Goal: Information Seeking & Learning: Learn about a topic

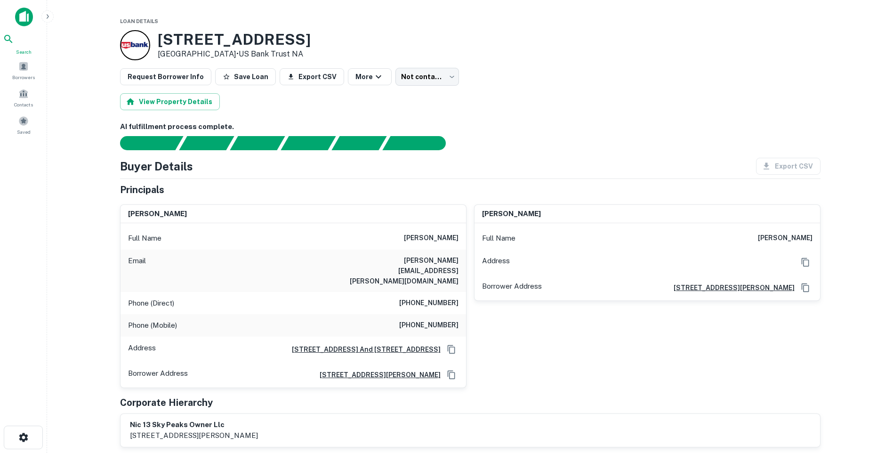
click at [14, 45] on icon at bounding box center [8, 38] width 11 height 11
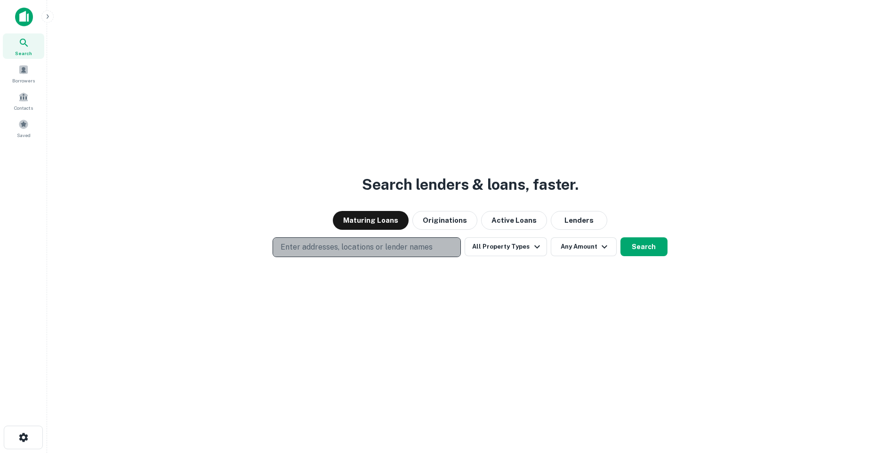
click at [369, 245] on p "Enter addresses, locations or lender names" at bounding box center [357, 247] width 152 height 11
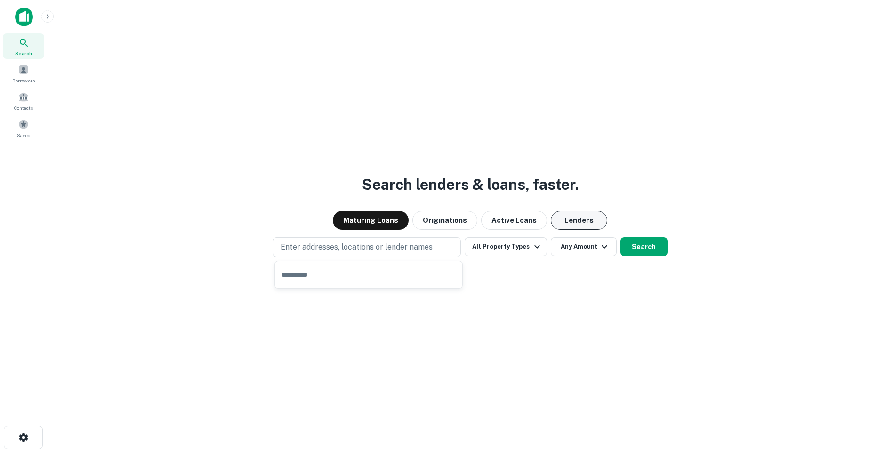
click at [568, 219] on button "Lenders" at bounding box center [579, 220] width 57 height 19
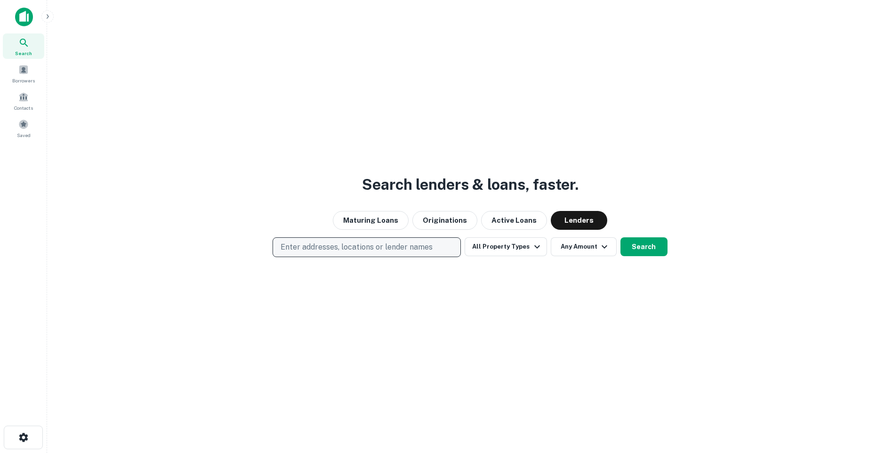
click at [350, 249] on p "Enter addresses, locations or lender names" at bounding box center [357, 247] width 152 height 11
click at [352, 247] on p "Enter addresses, locations or lender names" at bounding box center [357, 247] width 152 height 11
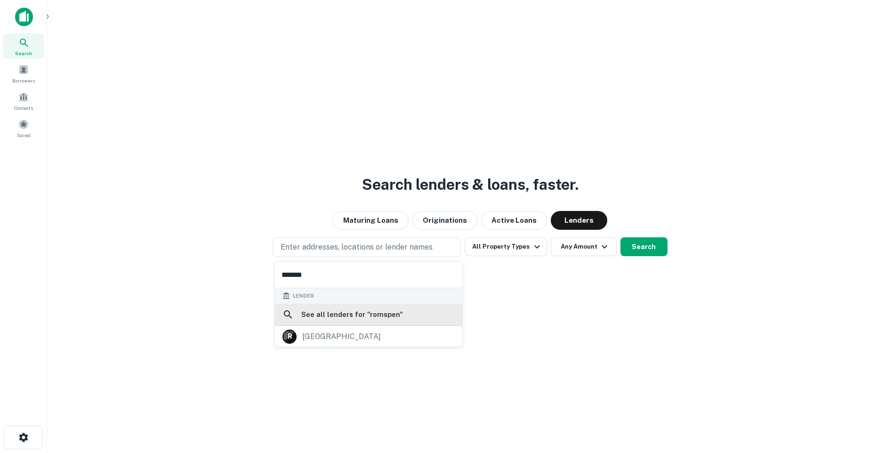
type input "*******"
click at [348, 313] on h6 "See all lenders for " romspen "" at bounding box center [352, 314] width 102 height 11
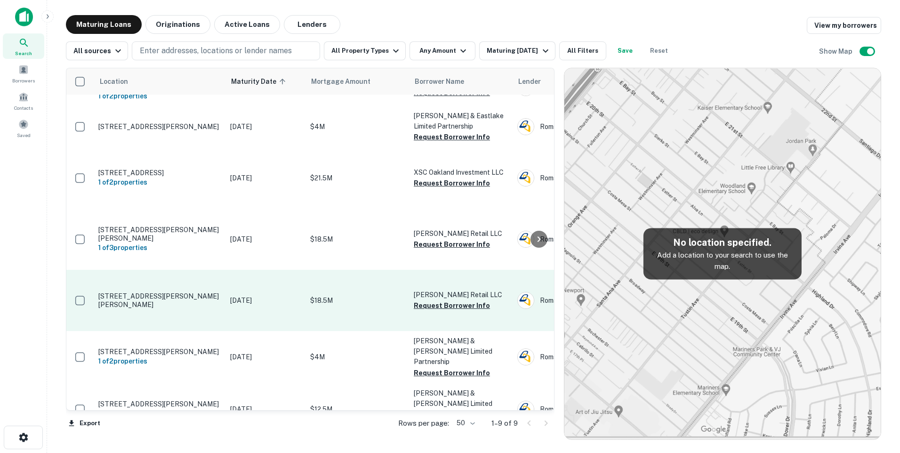
scroll to position [5, 0]
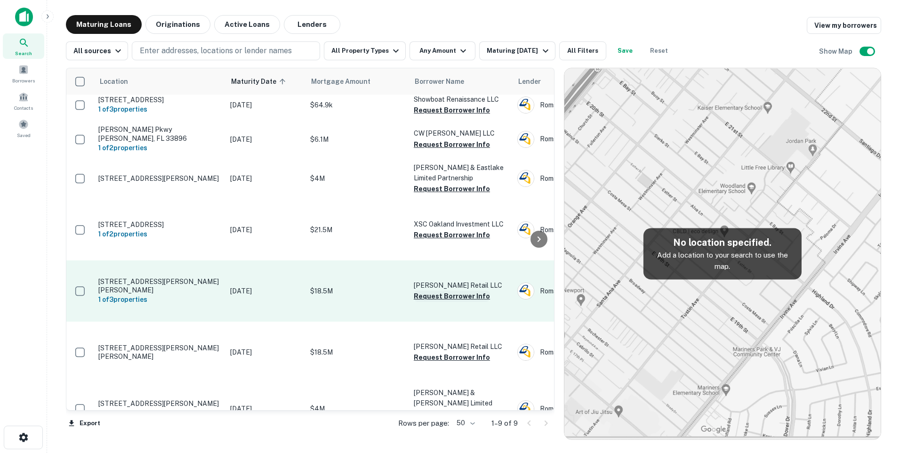
click at [455, 294] on button "Request Borrower Info" at bounding box center [452, 296] width 76 height 11
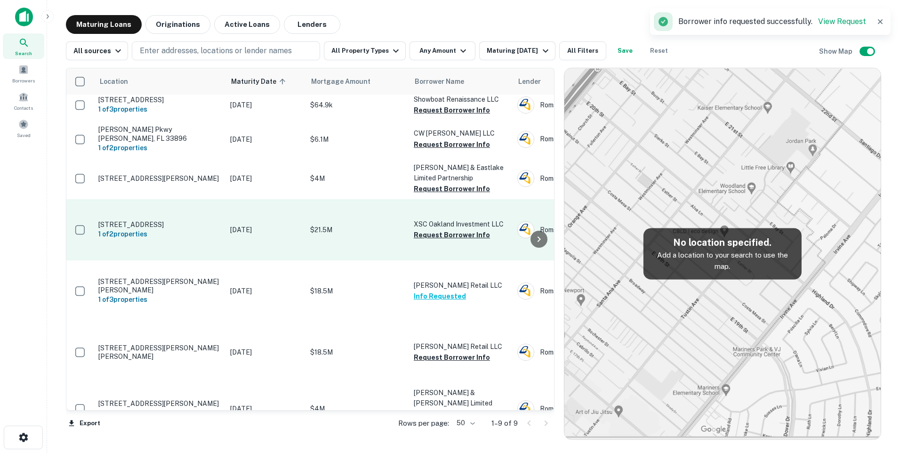
scroll to position [99, 0]
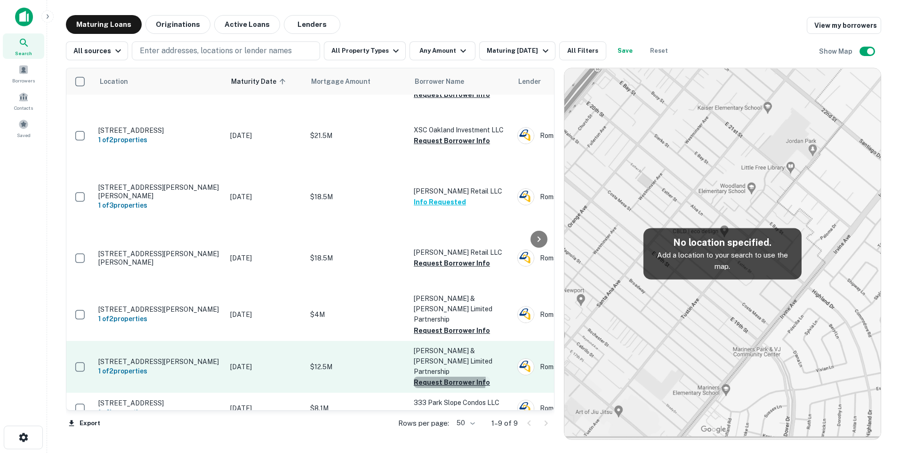
click at [445, 377] on button "Request Borrower Info" at bounding box center [452, 382] width 76 height 11
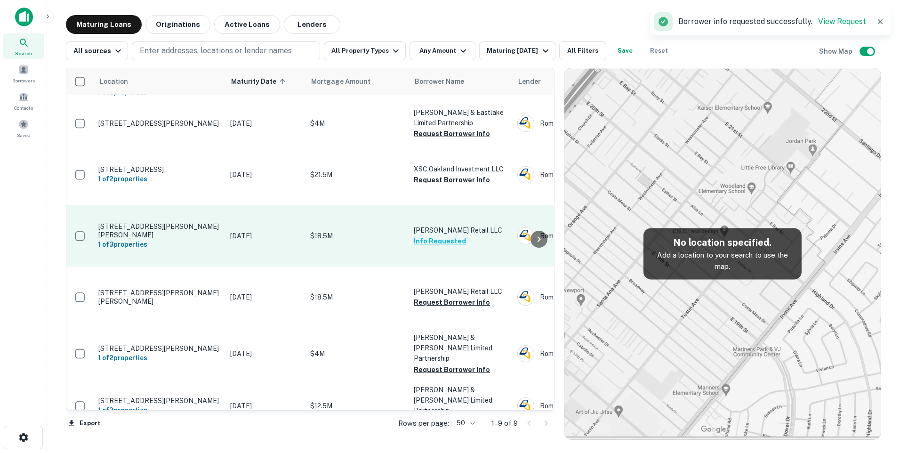
scroll to position [5, 0]
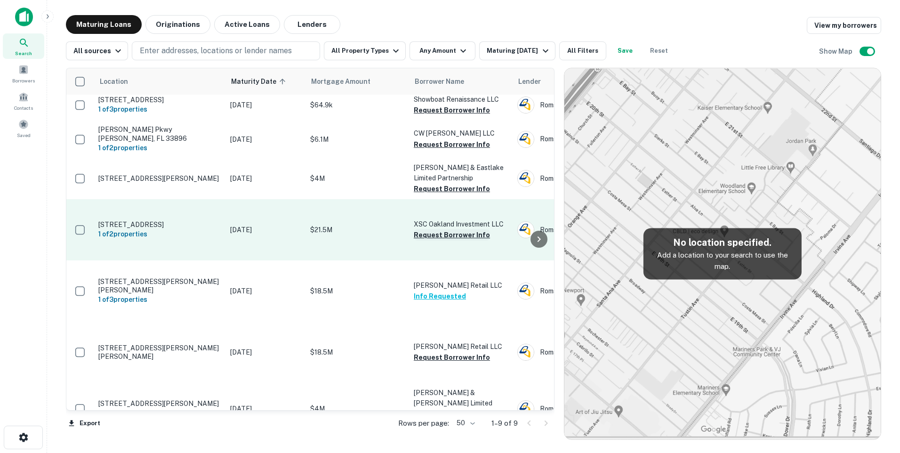
click at [455, 234] on button "Request Borrower Info" at bounding box center [452, 234] width 76 height 11
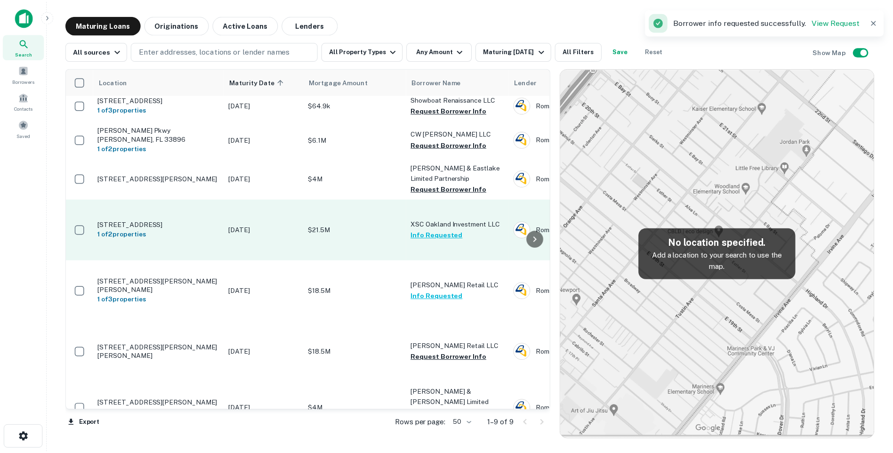
scroll to position [0, 0]
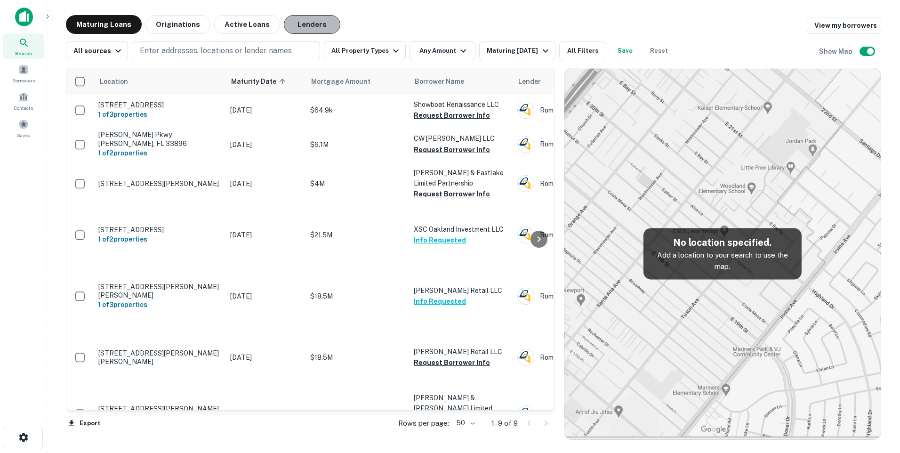
drag, startPoint x: 308, startPoint y: 23, endPoint x: 307, endPoint y: 28, distance: 4.8
click at [310, 34] on div "Maturing Loans Originations Active Loans Lenders View my borrowers All sources …" at bounding box center [474, 227] width 816 height 425
click at [307, 28] on button "Lenders" at bounding box center [312, 24] width 57 height 19
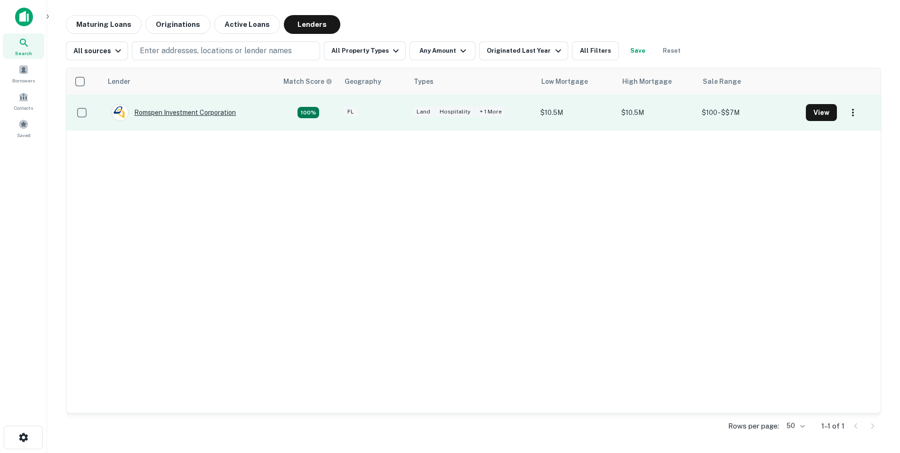
click at [180, 111] on div "Romspen Investment Corporation" at bounding box center [174, 112] width 124 height 17
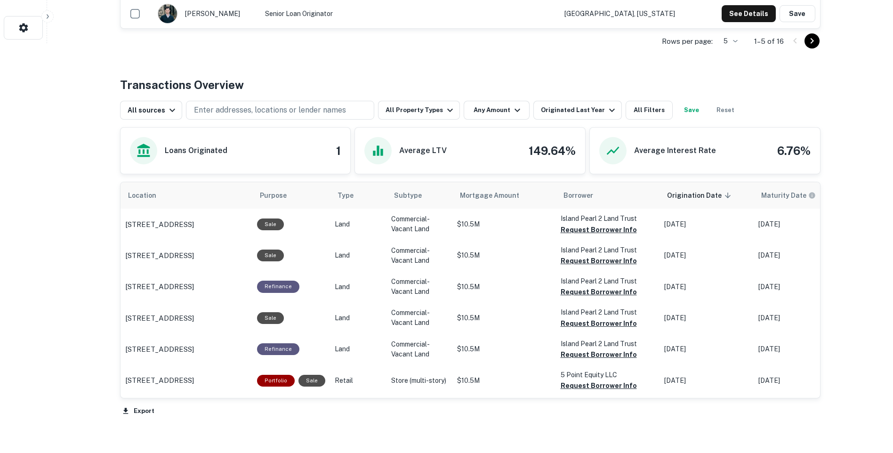
scroll to position [424, 0]
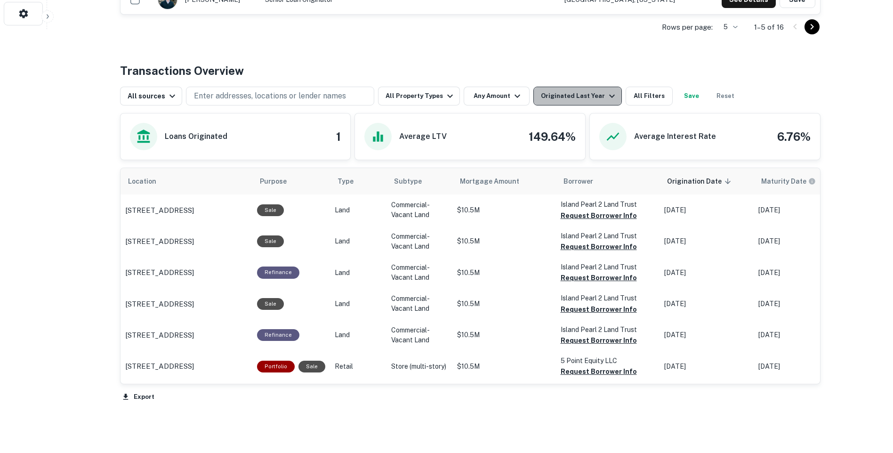
click at [606, 91] on icon "button" at bounding box center [611, 95] width 11 height 11
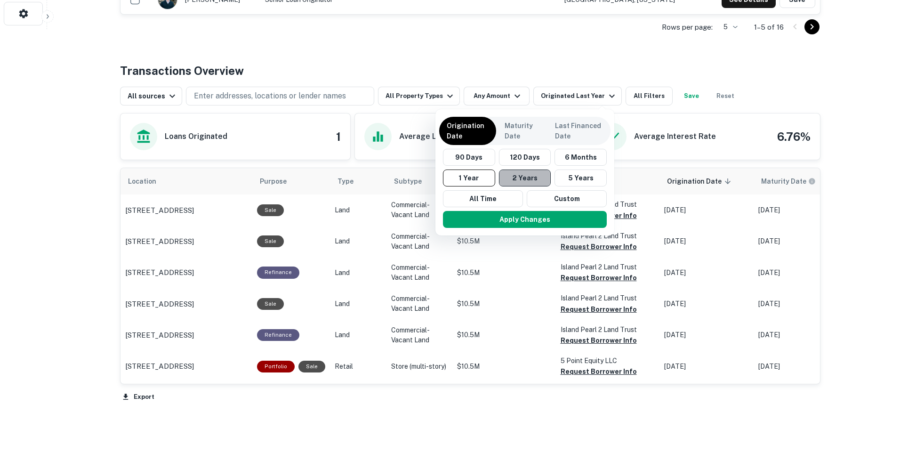
click at [543, 176] on button "2 Years" at bounding box center [525, 178] width 52 height 17
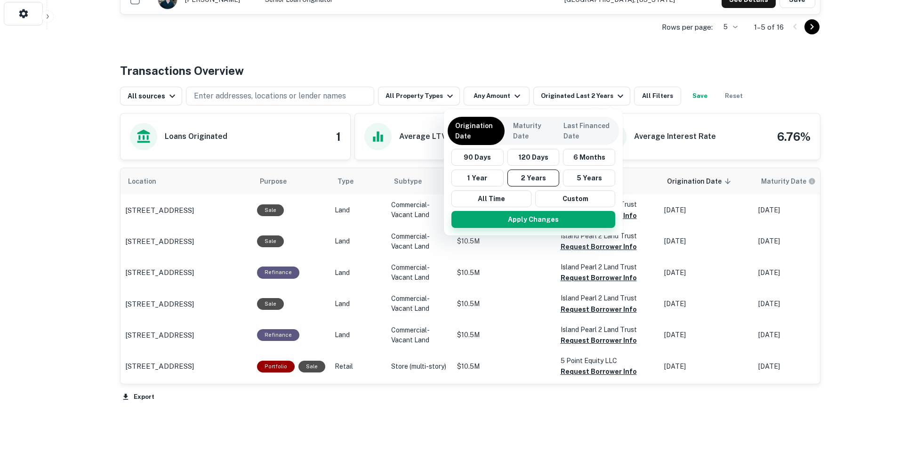
click at [533, 219] on button "Apply Changes" at bounding box center [534, 219] width 164 height 17
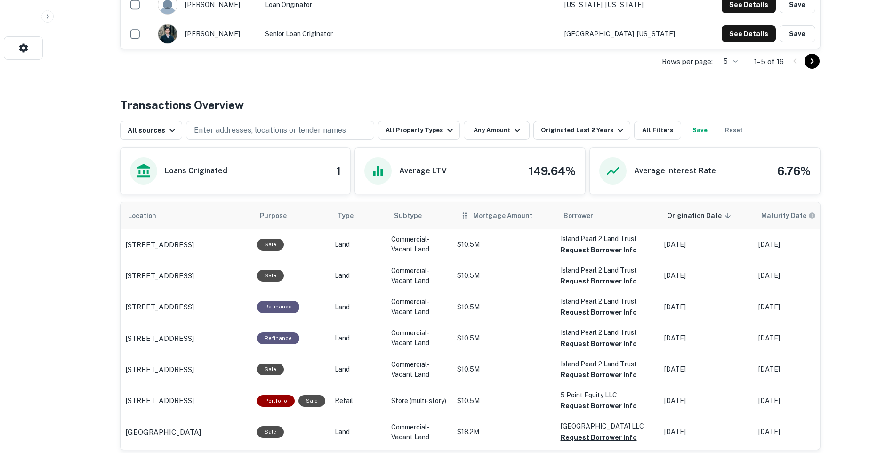
scroll to position [356, 0]
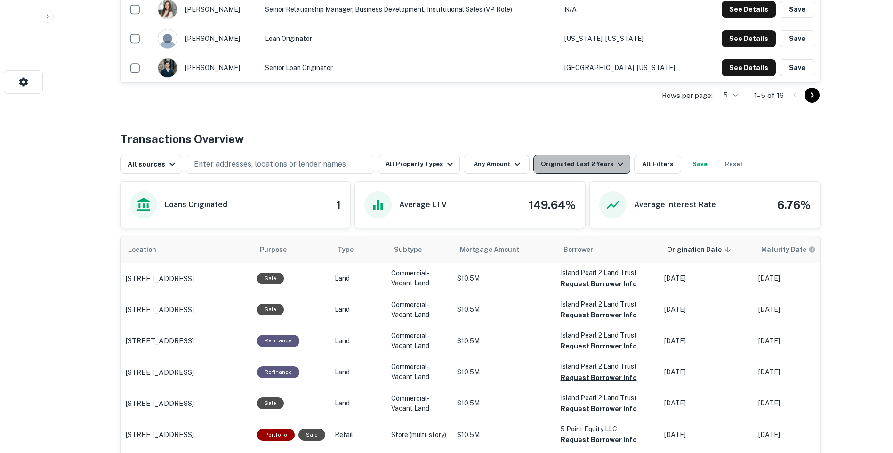
click at [615, 164] on icon "button" at bounding box center [620, 164] width 11 height 11
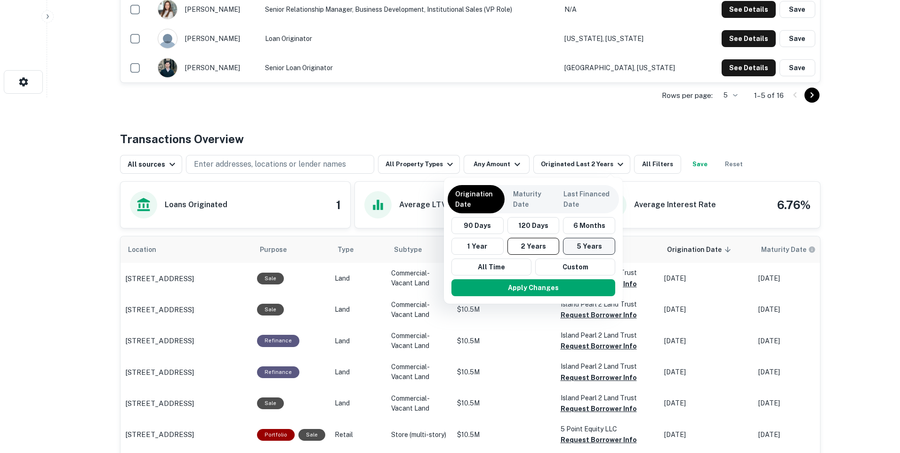
click at [592, 243] on button "5 Years" at bounding box center [589, 246] width 52 height 17
click at [546, 289] on button "Apply Changes" at bounding box center [534, 287] width 164 height 17
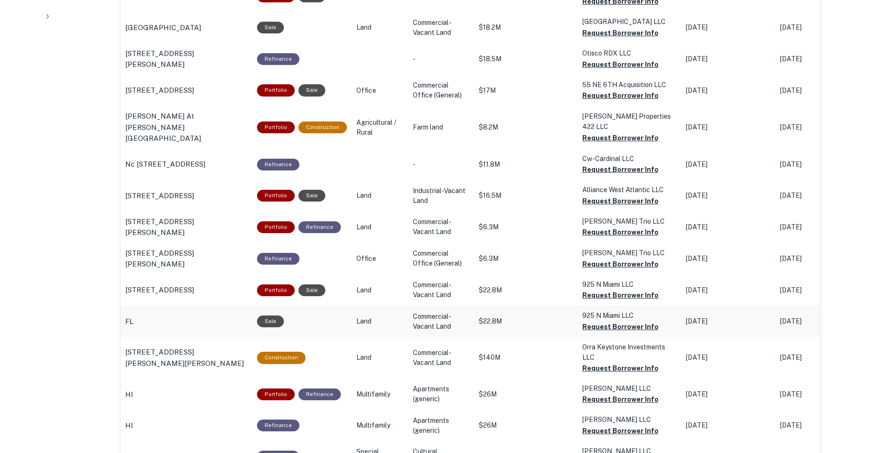
scroll to position [779, 0]
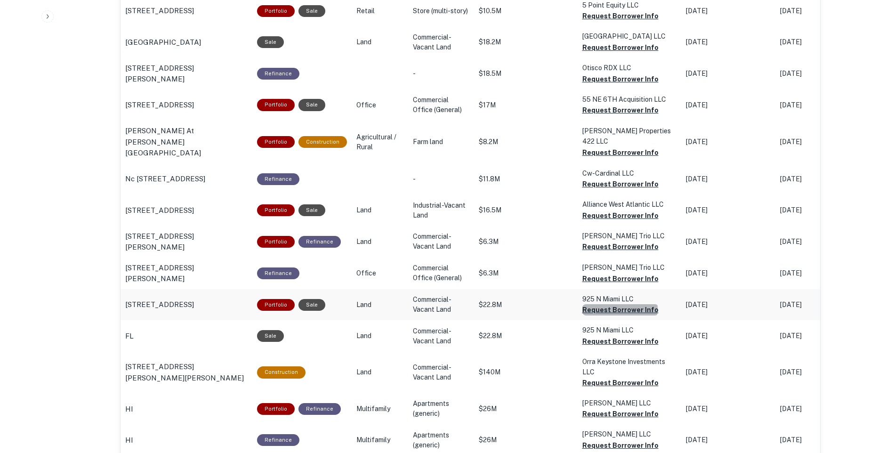
click at [615, 304] on button "Request Borrower Info" at bounding box center [620, 309] width 76 height 11
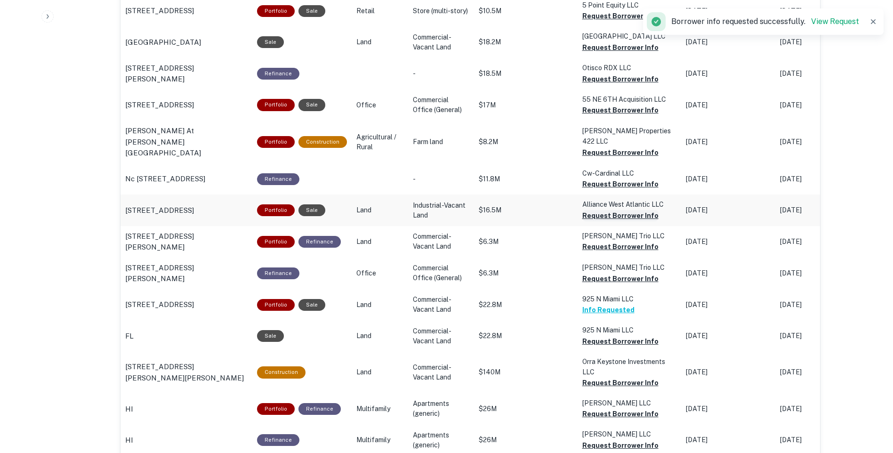
click at [606, 210] on button "Request Borrower Info" at bounding box center [620, 215] width 76 height 11
click at [614, 169] on td "Cw-cardinal LLC Request Borrower Info" at bounding box center [630, 178] width 104 height 31
click at [608, 80] on button "Request Borrower Info" at bounding box center [620, 78] width 76 height 11
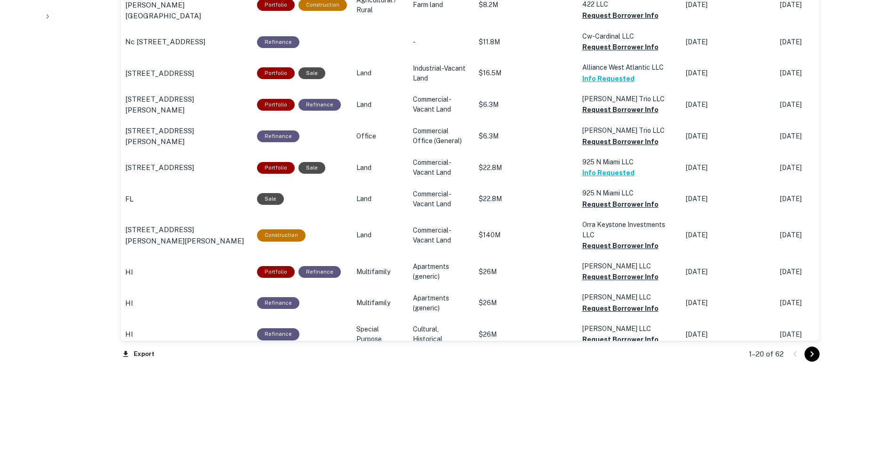
scroll to position [921, 0]
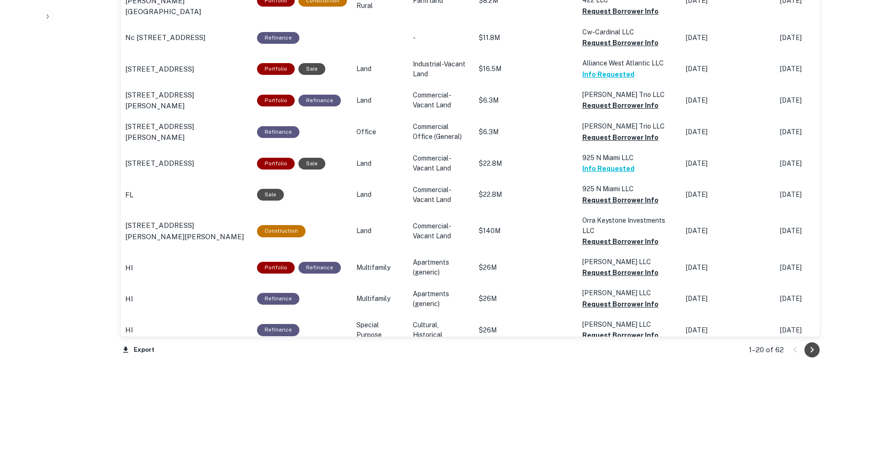
click at [816, 351] on icon "Go to next page" at bounding box center [812, 349] width 11 height 11
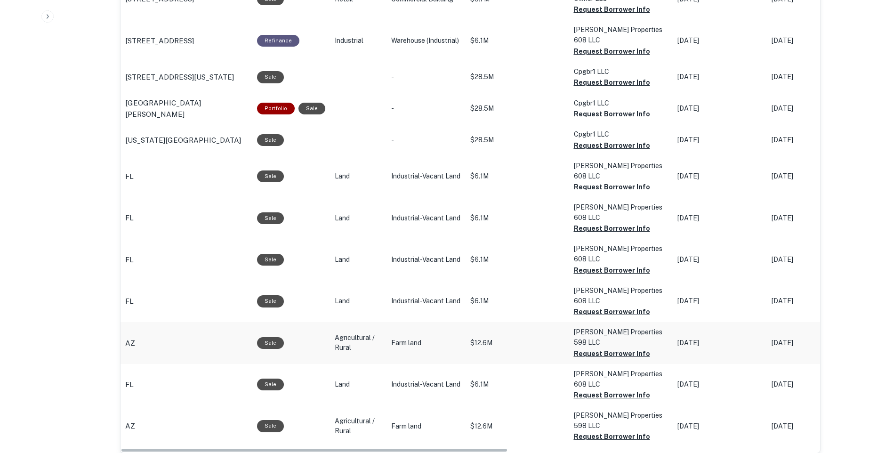
scroll to position [921, 0]
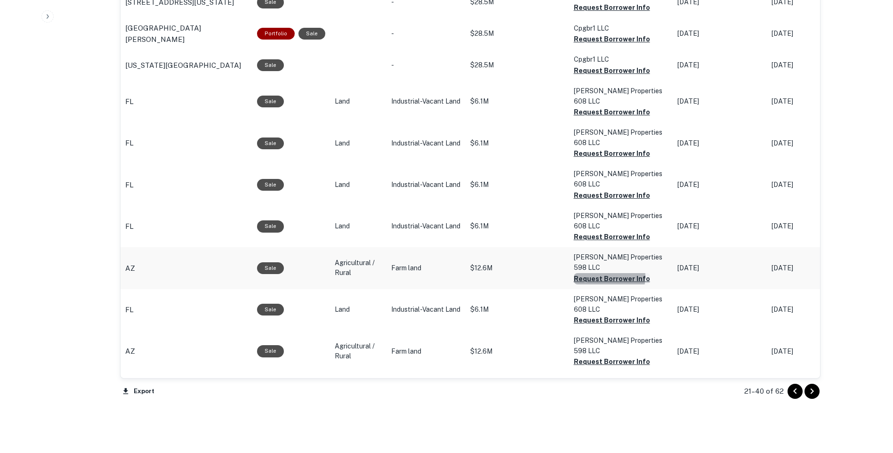
click at [586, 273] on button "Request Borrower Info" at bounding box center [612, 278] width 76 height 11
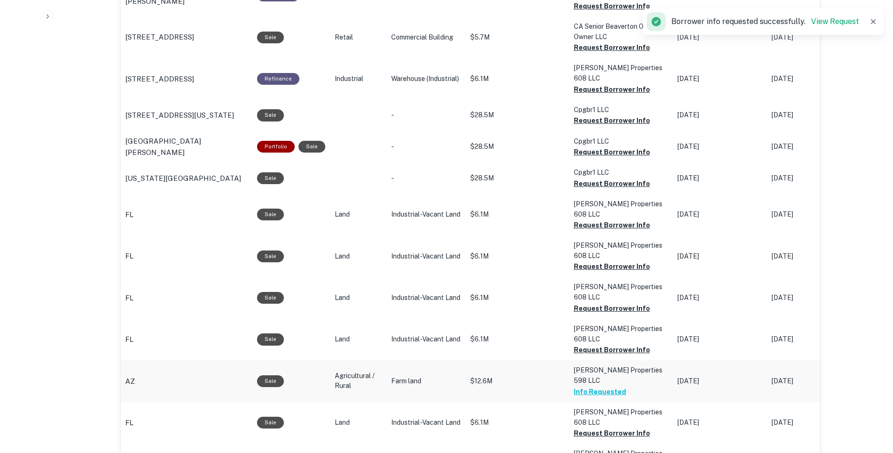
scroll to position [779, 0]
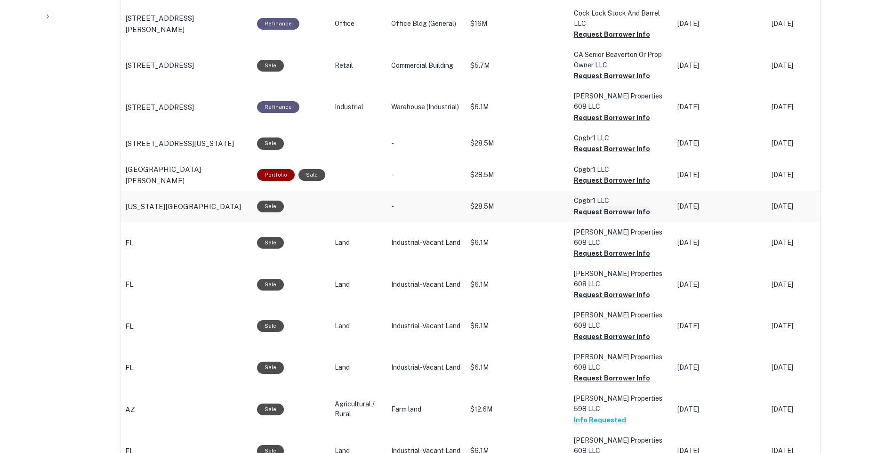
click at [582, 218] on button "Request Borrower Info" at bounding box center [612, 211] width 76 height 11
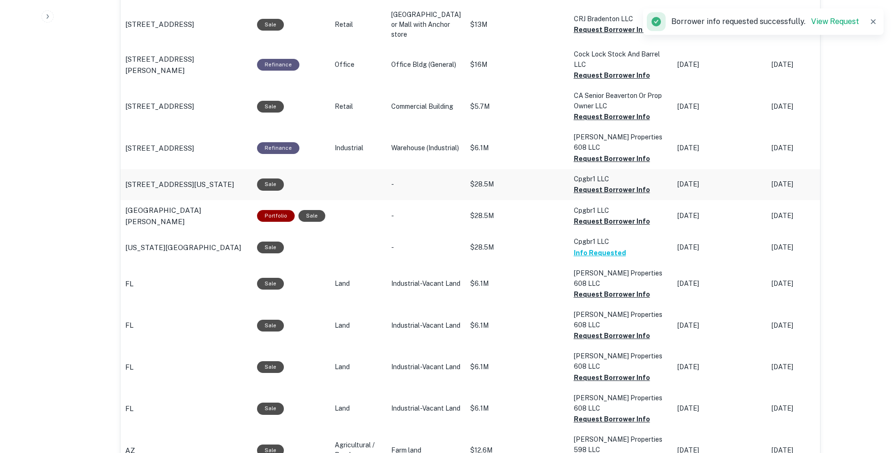
scroll to position [638, 0]
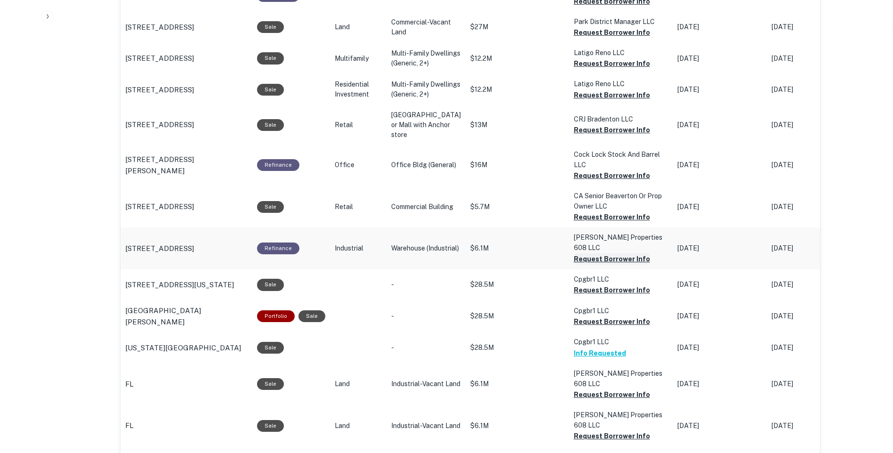
click at [588, 265] on button "Request Borrower Info" at bounding box center [612, 258] width 76 height 11
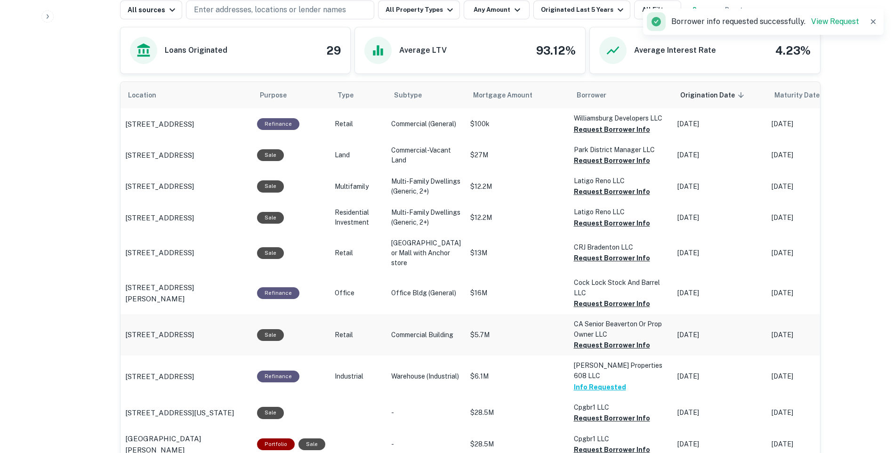
scroll to position [497, 0]
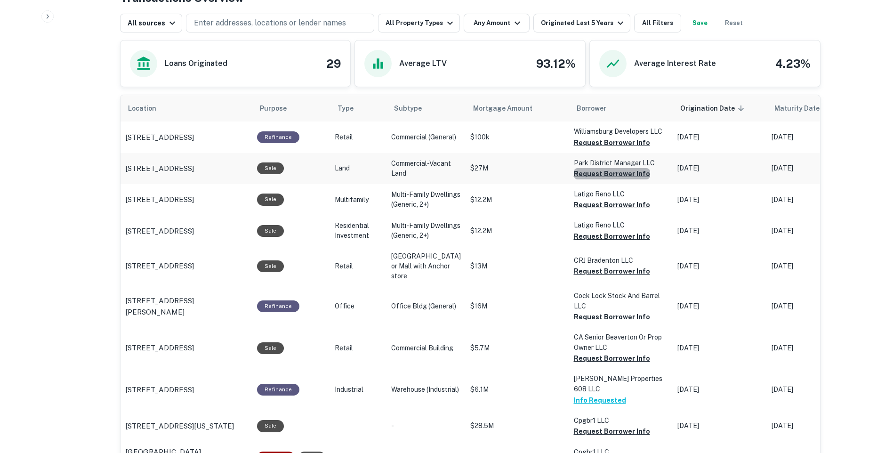
click at [598, 173] on button "Request Borrower Info" at bounding box center [612, 173] width 76 height 11
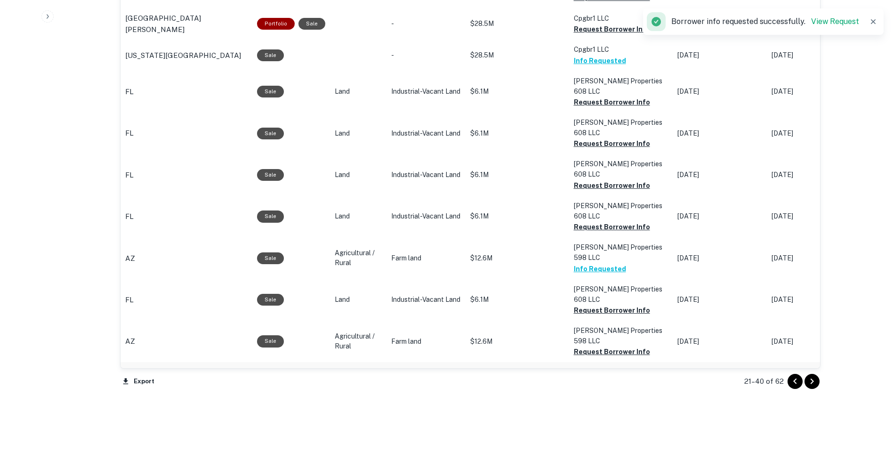
scroll to position [962, 0]
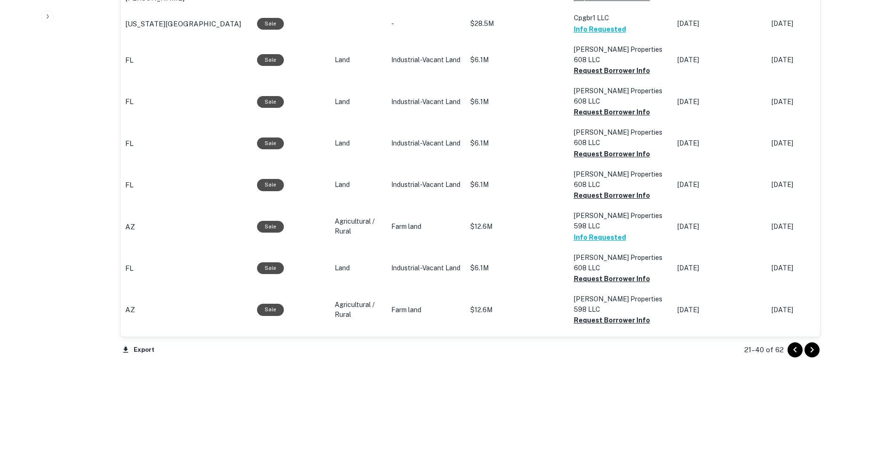
click at [813, 349] on icon "Go to next page" at bounding box center [811, 350] width 3 height 6
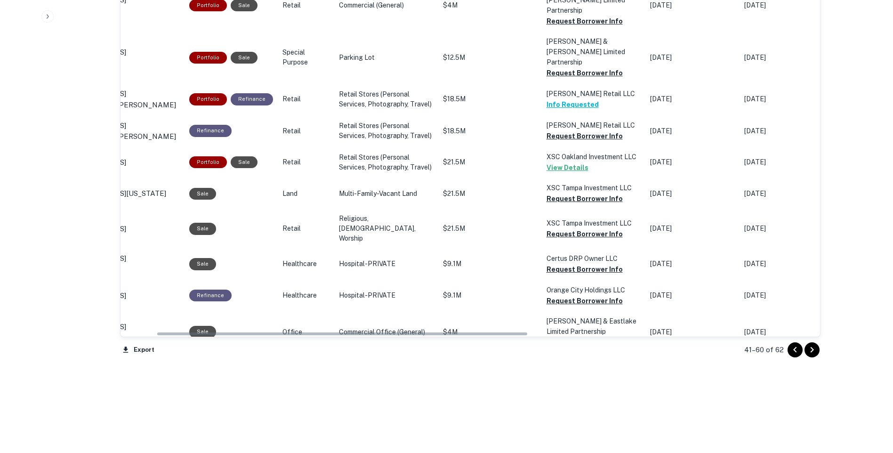
scroll to position [0, 65]
drag, startPoint x: 480, startPoint y: 334, endPoint x: 515, endPoint y: 334, distance: 34.8
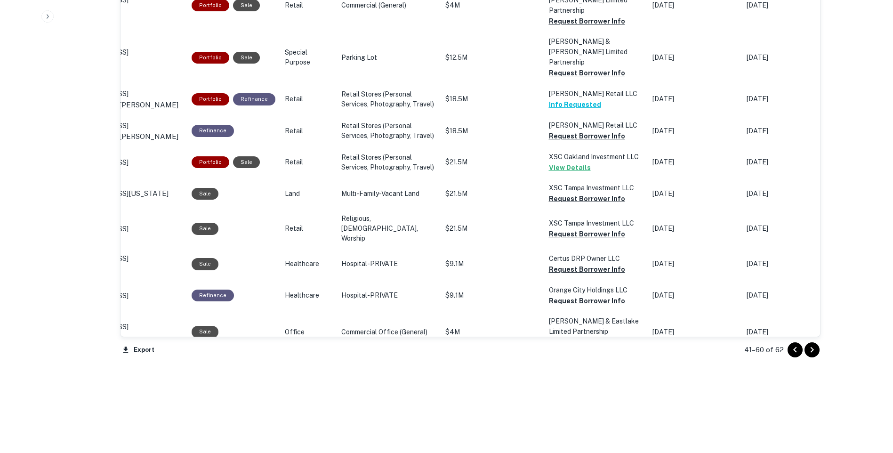
click at [588, 400] on button "Request Borrower Info" at bounding box center [587, 405] width 76 height 11
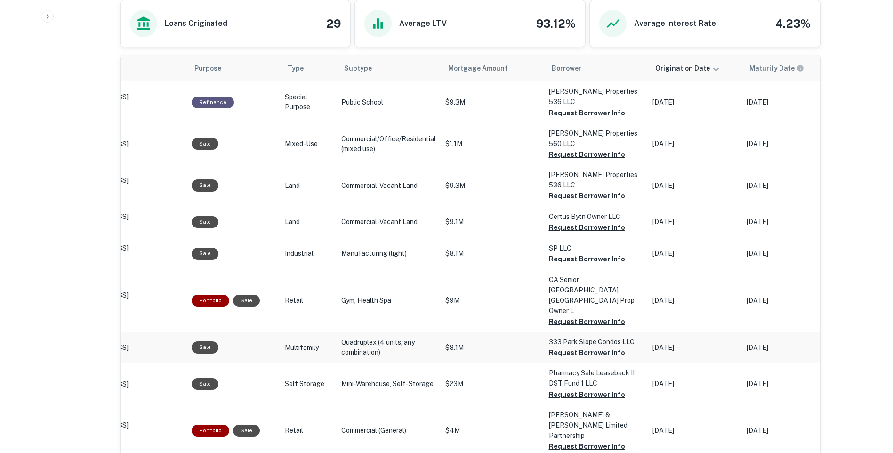
scroll to position [538, 0]
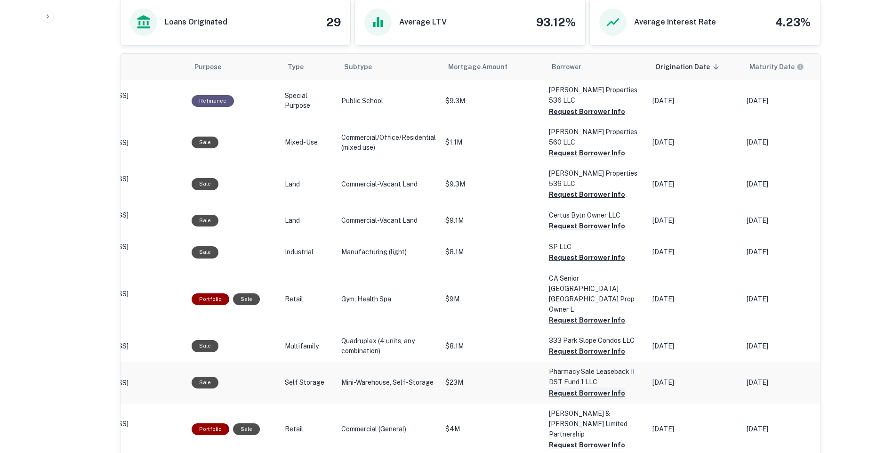
click at [594, 388] on button "Request Borrower Info" at bounding box center [587, 393] width 76 height 11
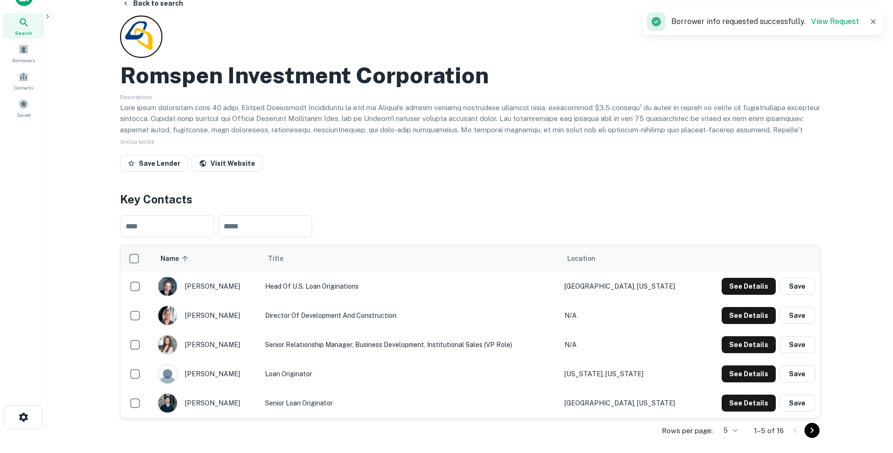
scroll to position [0, 0]
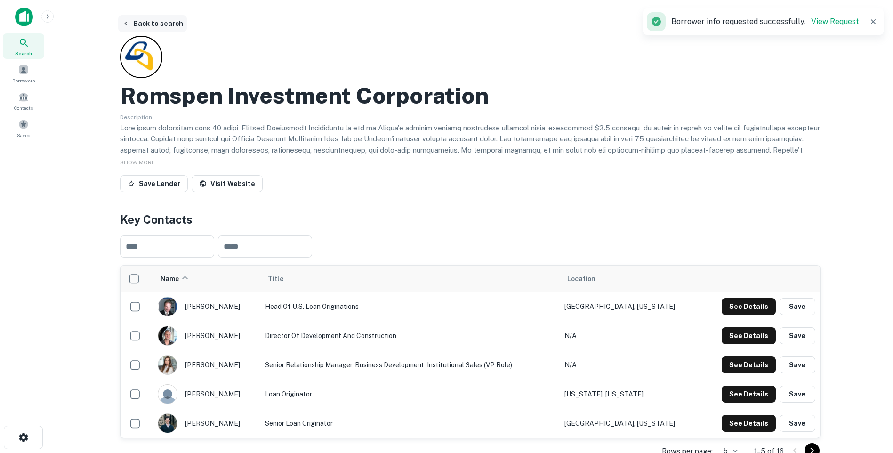
click at [152, 23] on button "Back to search" at bounding box center [152, 23] width 69 height 17
click at [143, 20] on button "Back to search" at bounding box center [152, 23] width 69 height 17
click at [150, 20] on button "Back to search" at bounding box center [152, 23] width 69 height 17
click at [22, 41] on icon at bounding box center [23, 42] width 11 height 11
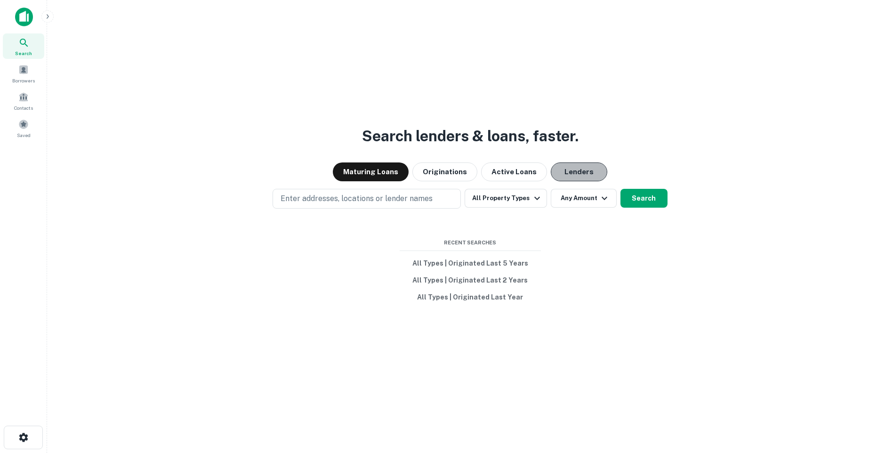
click at [566, 170] on button "Lenders" at bounding box center [579, 171] width 57 height 19
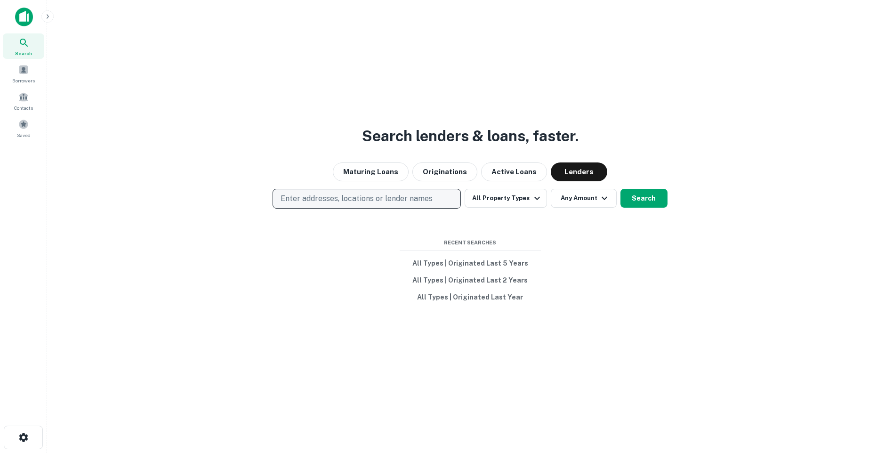
click at [319, 195] on p "Enter addresses, locations or lender names" at bounding box center [357, 198] width 152 height 11
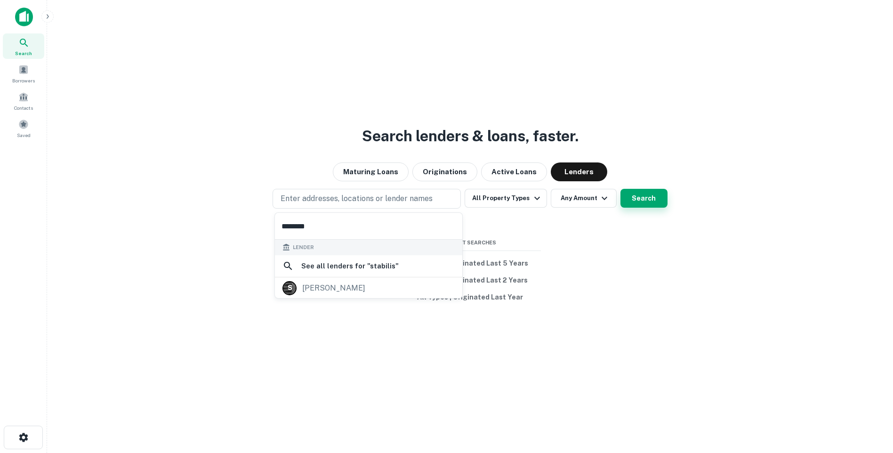
type input "********"
click at [656, 194] on button "Search" at bounding box center [644, 198] width 47 height 19
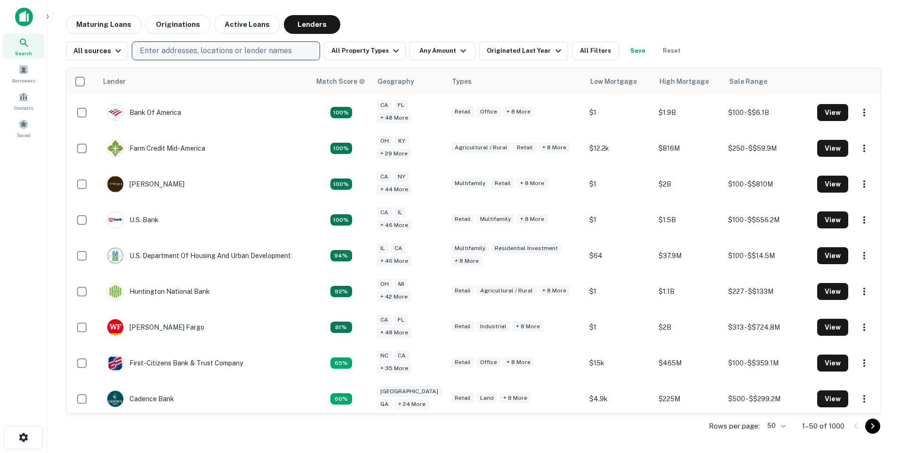
click at [189, 52] on p "Enter addresses, locations or lender names" at bounding box center [216, 50] width 152 height 11
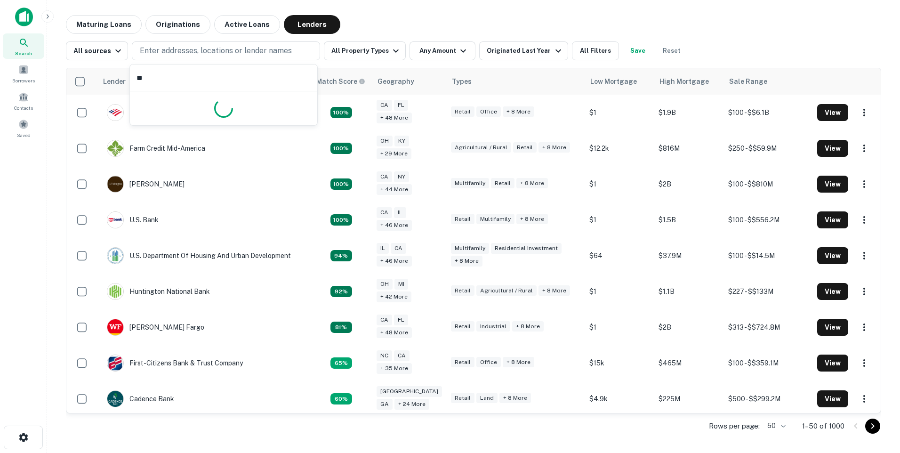
type input "*"
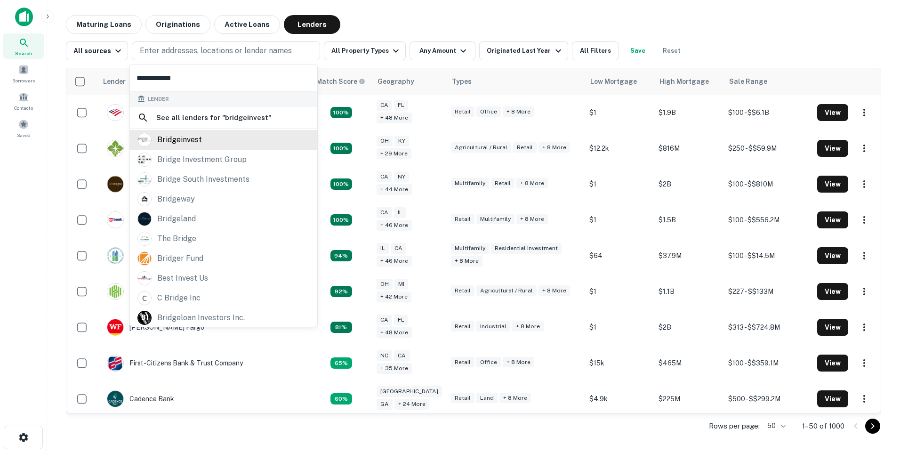
type input "**********"
click at [181, 141] on div "bridgeinvest" at bounding box center [179, 140] width 45 height 14
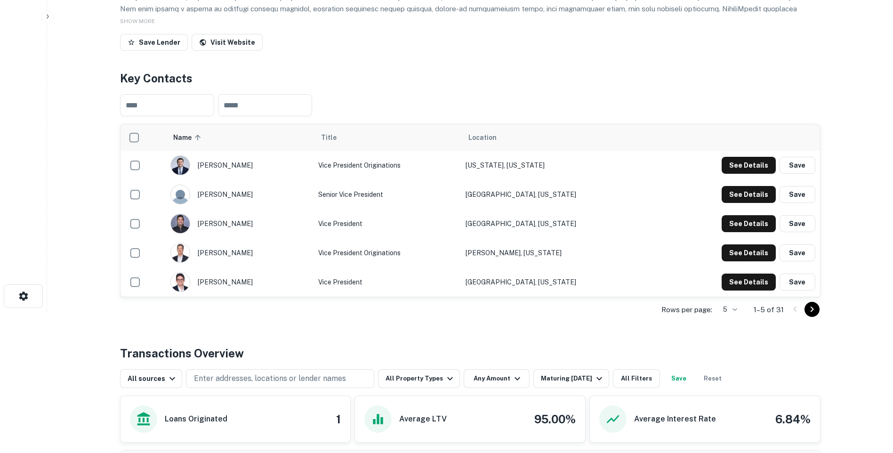
scroll to position [307, 0]
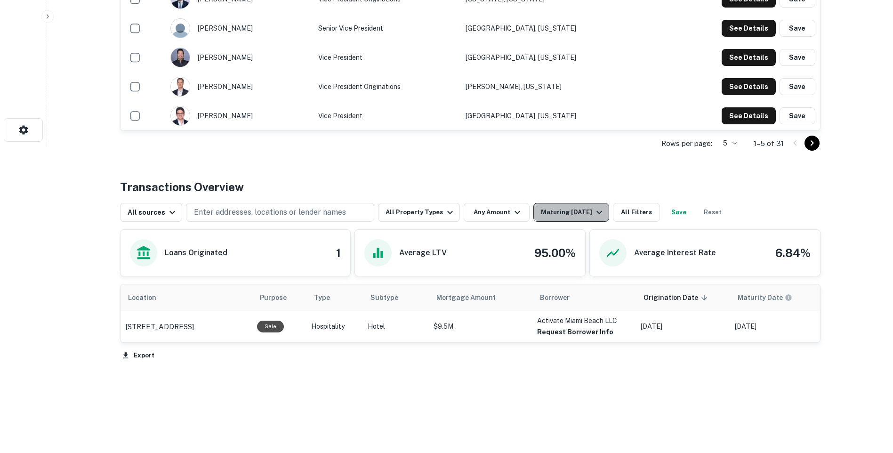
click at [594, 212] on icon "button" at bounding box center [599, 212] width 11 height 11
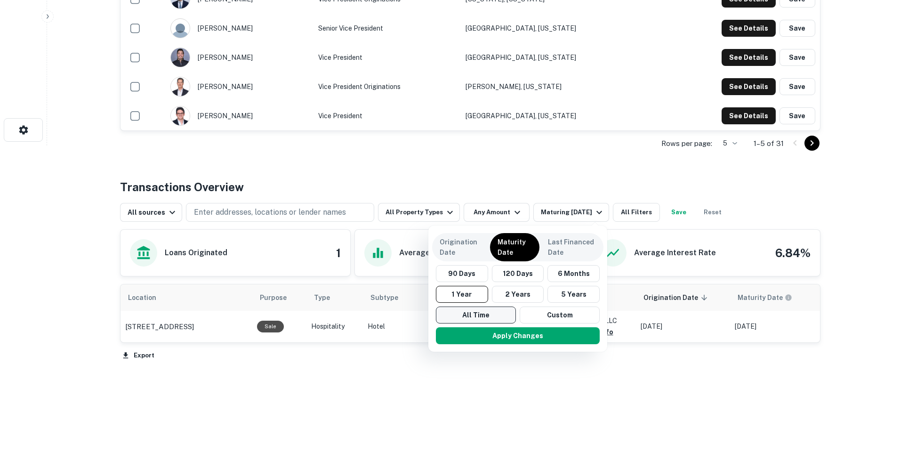
click at [479, 315] on button "All Time" at bounding box center [476, 315] width 80 height 17
click at [510, 340] on button "Apply Changes" at bounding box center [518, 335] width 164 height 17
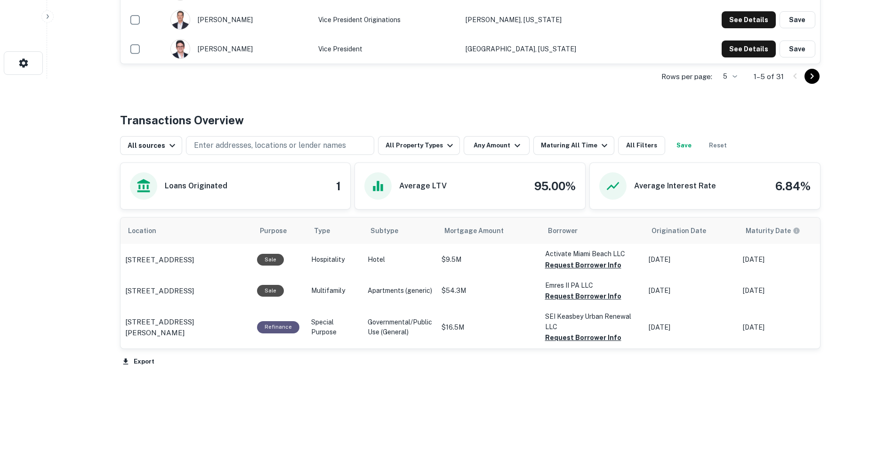
scroll to position [380, 0]
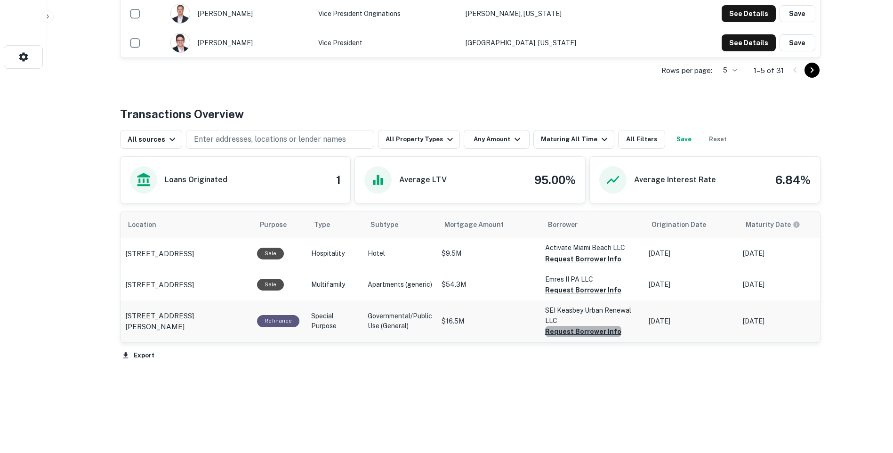
click at [585, 332] on button "Request Borrower Info" at bounding box center [583, 331] width 76 height 11
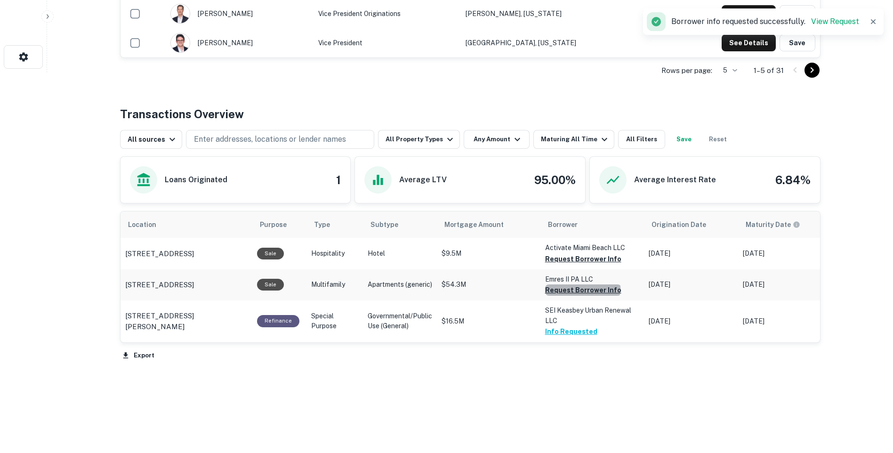
click at [581, 289] on button "Request Borrower Info" at bounding box center [583, 289] width 76 height 11
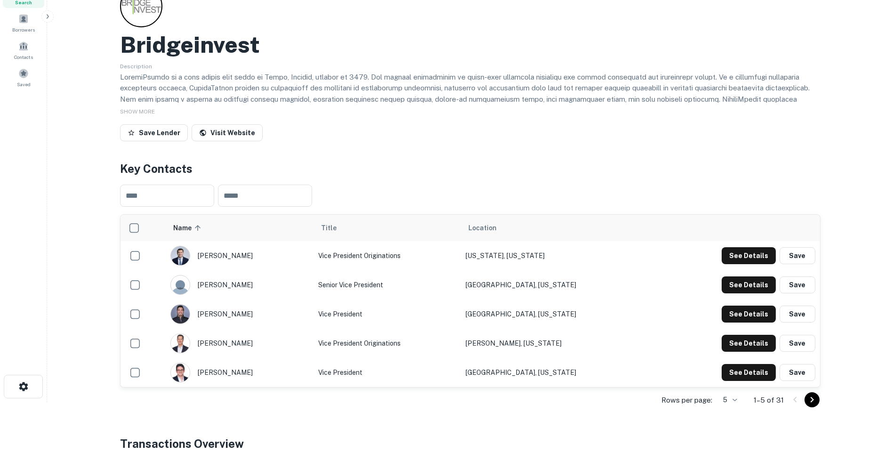
scroll to position [0, 0]
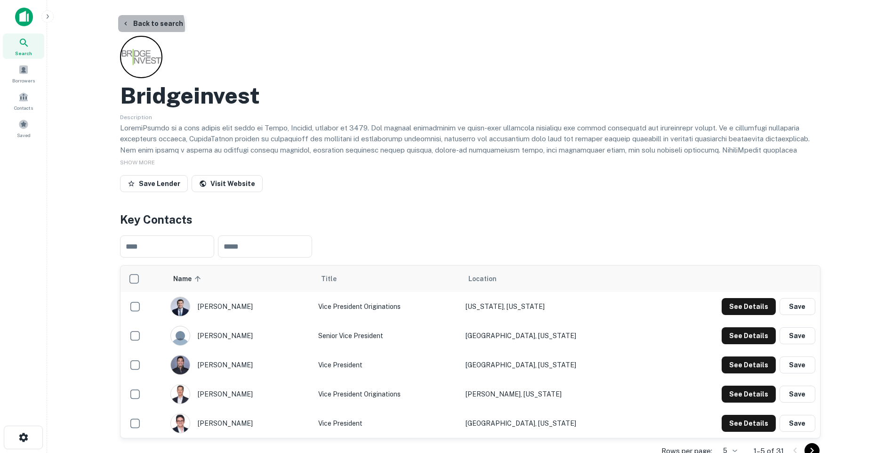
click at [142, 27] on button "Back to search" at bounding box center [152, 23] width 69 height 17
click at [169, 22] on button "Back to search" at bounding box center [152, 23] width 69 height 17
